Goal: Task Accomplishment & Management: Use online tool/utility

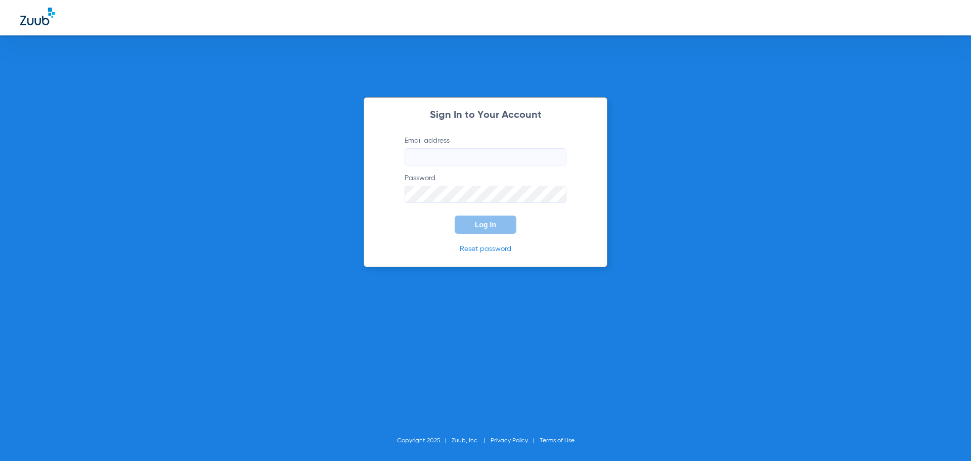
type input "[PERSON_NAME][EMAIL_ADDRESS][DOMAIN_NAME]"
click at [479, 228] on button "Log In" at bounding box center [485, 224] width 62 height 18
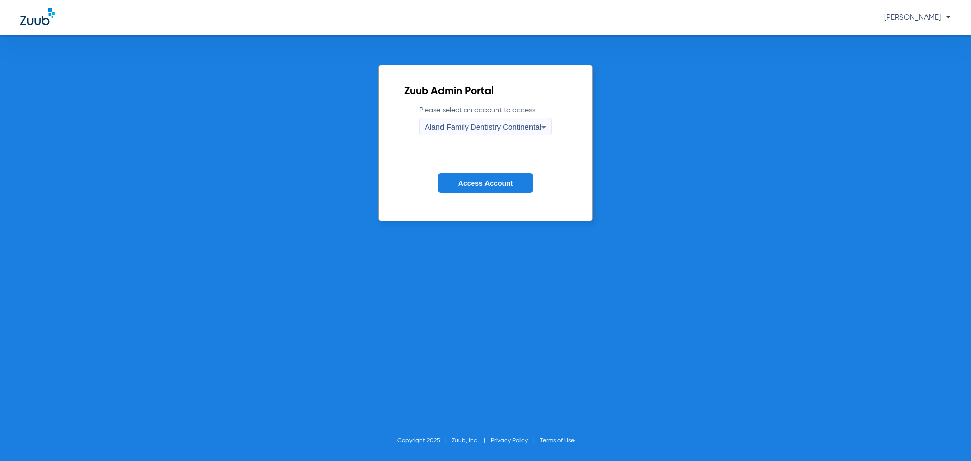
click at [522, 126] on span "Aland Family Dentistry Continental" at bounding box center [483, 126] width 116 height 9
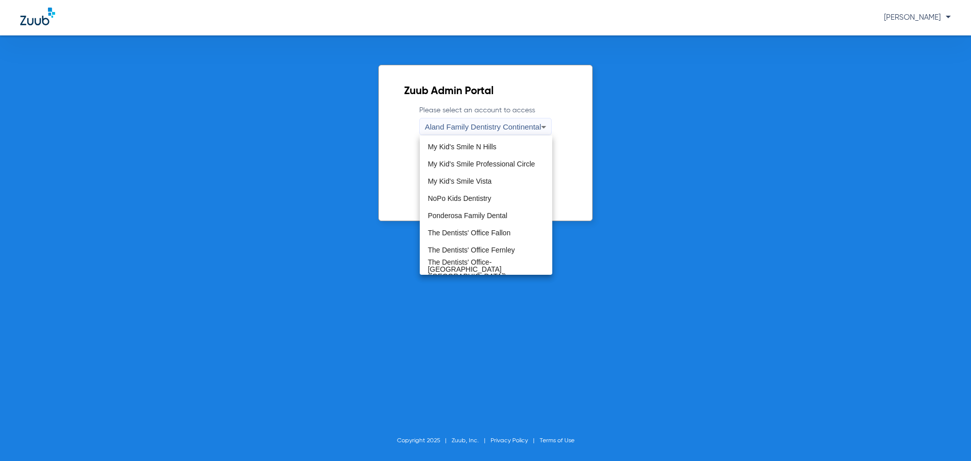
scroll to position [308, 0]
click at [513, 264] on span "The Dentists' Office-[GEOGRAPHIC_DATA] ([GEOGRAPHIC_DATA])" at bounding box center [486, 267] width 116 height 21
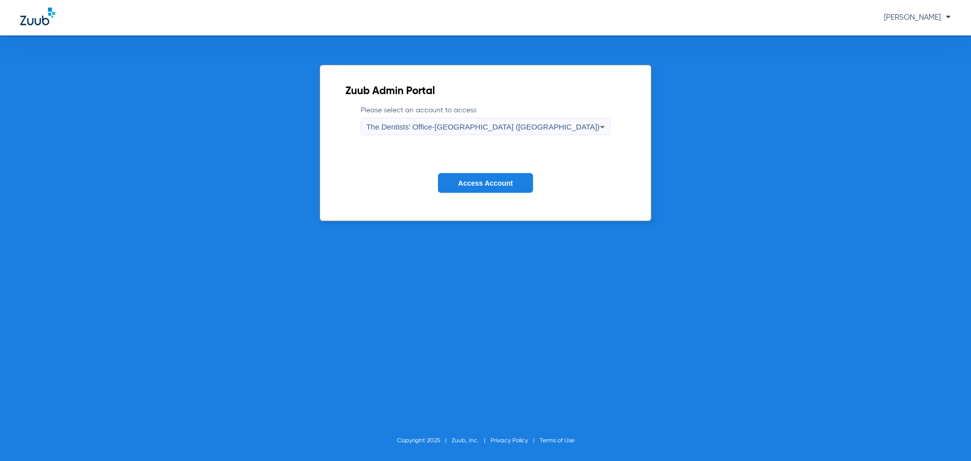
click at [507, 187] on span "Access Account" at bounding box center [485, 183] width 55 height 8
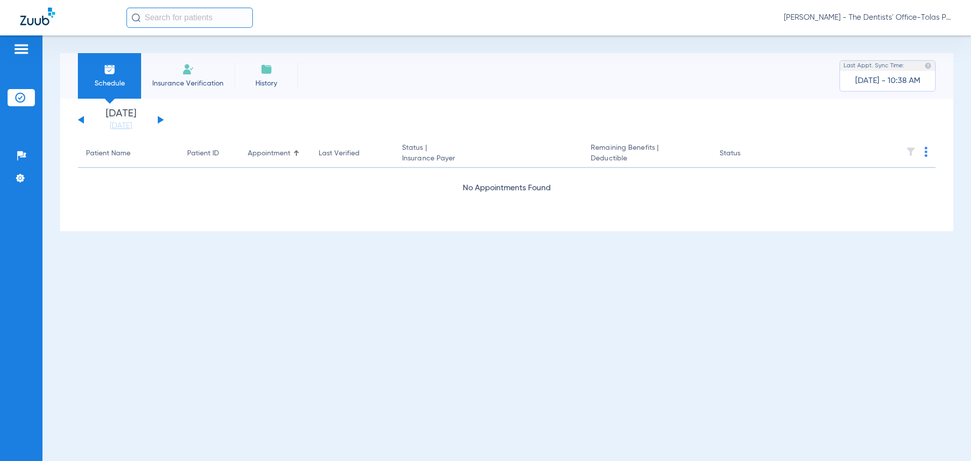
click at [158, 116] on button at bounding box center [161, 120] width 6 height 8
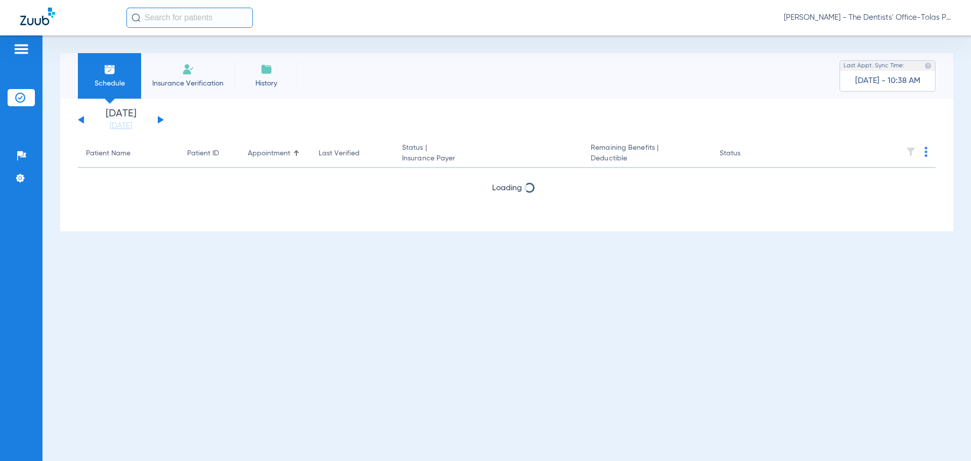
click at [158, 116] on button at bounding box center [161, 120] width 6 height 8
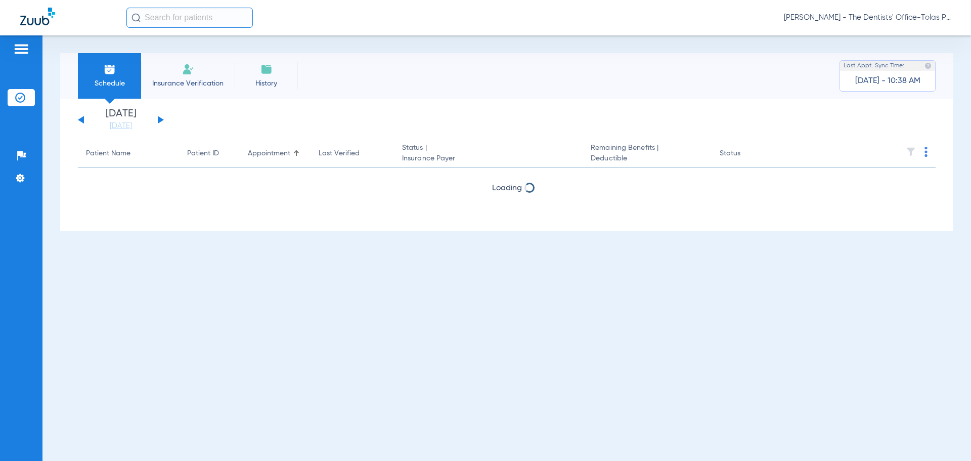
click at [158, 116] on button at bounding box center [161, 120] width 6 height 8
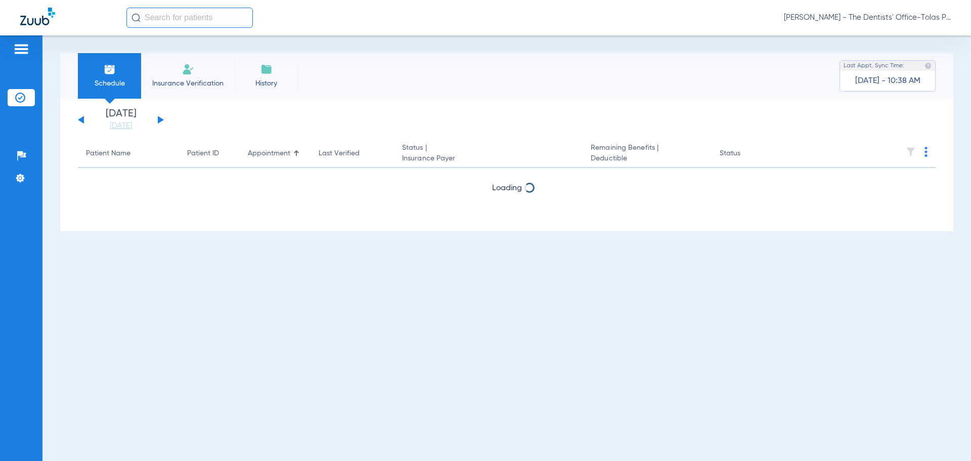
click at [158, 116] on button at bounding box center [161, 120] width 6 height 8
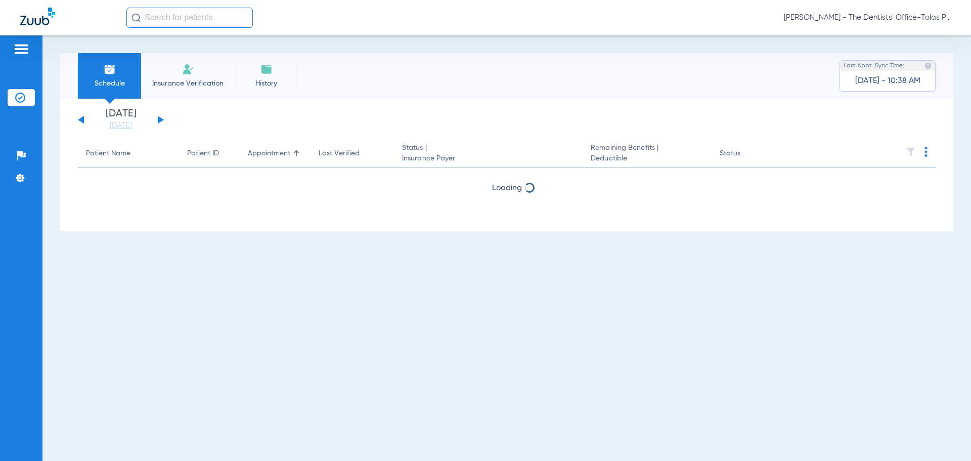
click at [158, 116] on button at bounding box center [161, 120] width 6 height 8
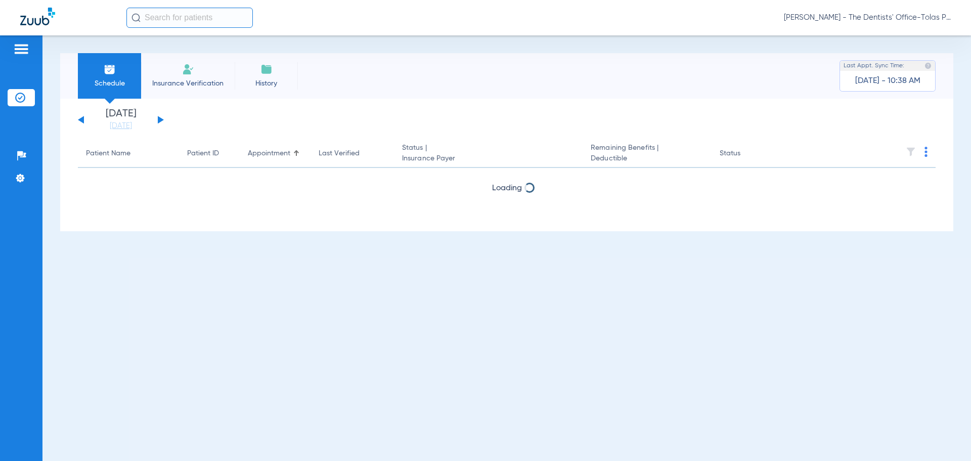
click at [158, 116] on button at bounding box center [161, 120] width 6 height 8
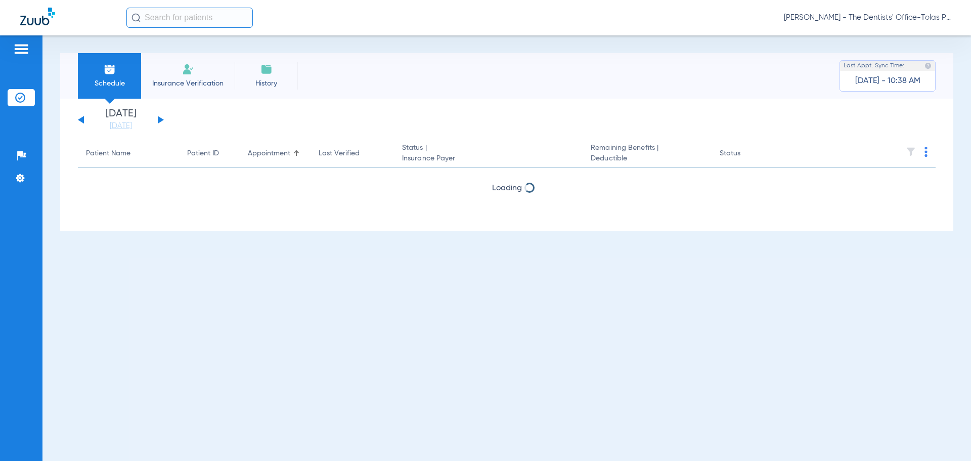
click at [158, 116] on button at bounding box center [161, 120] width 6 height 8
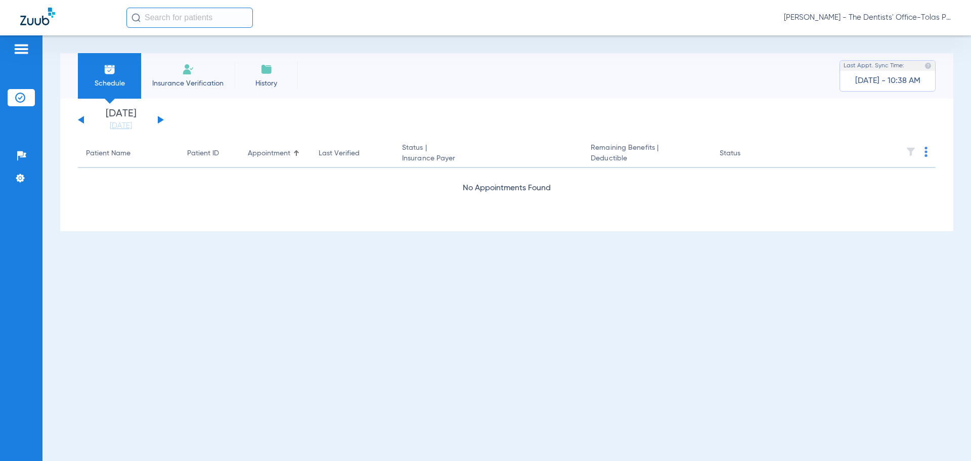
click at [158, 117] on button at bounding box center [161, 120] width 6 height 8
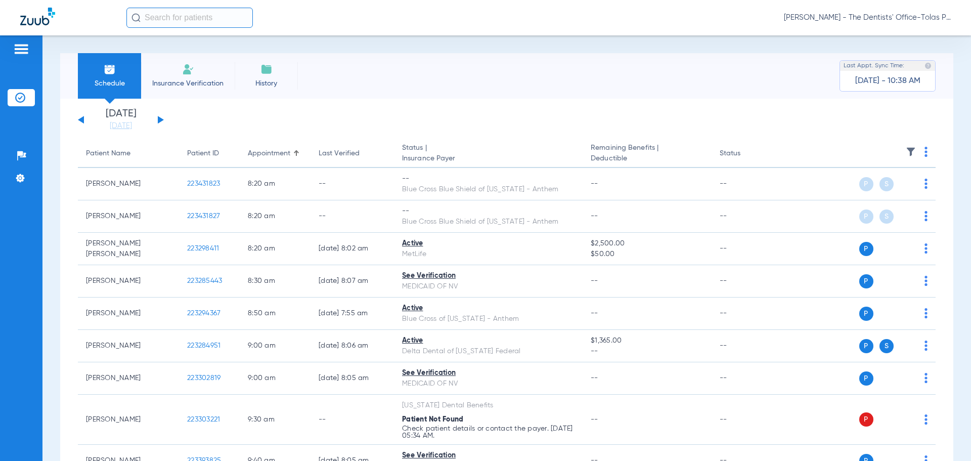
click at [916, 151] on th at bounding box center [857, 154] width 156 height 28
click at [924, 151] on img at bounding box center [925, 152] width 3 height 10
click at [880, 195] on button "Verify All" at bounding box center [879, 191] width 79 height 20
